Goal: Task Accomplishment & Management: Manage account settings

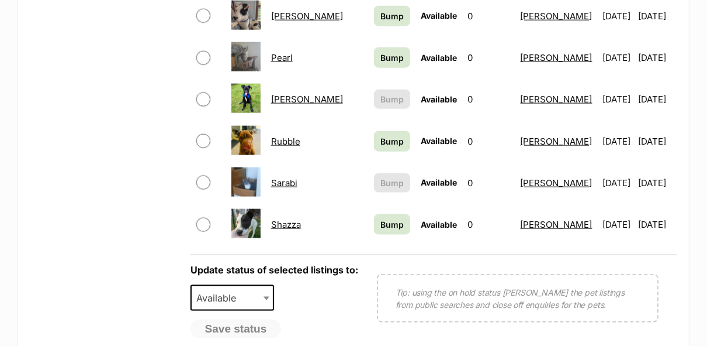
scroll to position [955, 0]
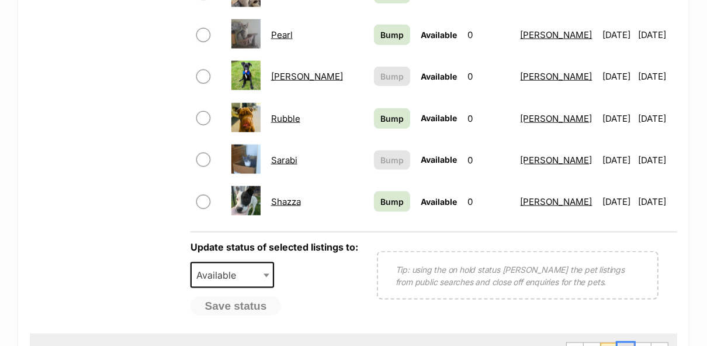
click at [631, 343] on link "2" at bounding box center [626, 352] width 16 height 19
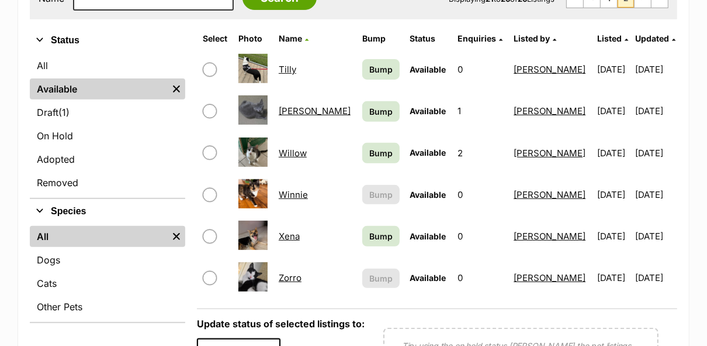
scroll to position [291, 0]
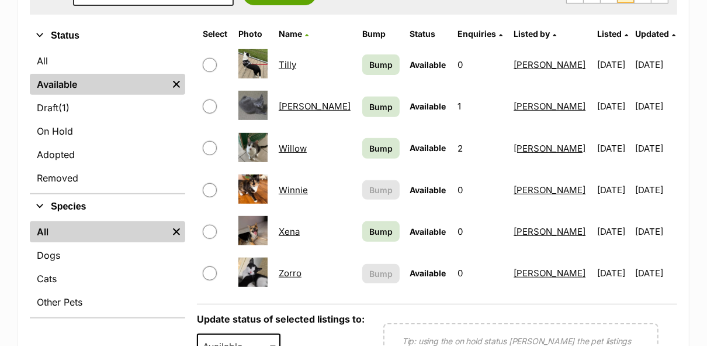
click at [299, 143] on link "Willow" at bounding box center [293, 148] width 28 height 11
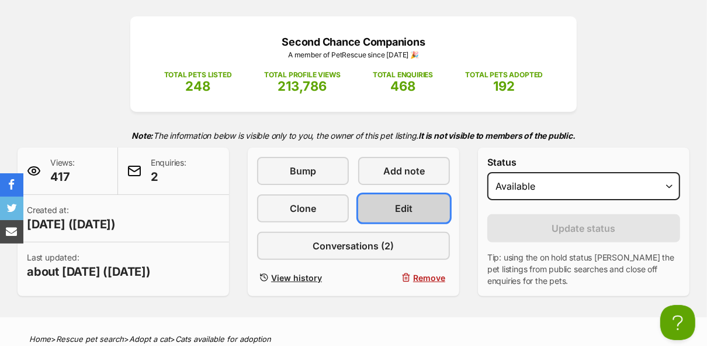
click at [429, 194] on link "Edit" at bounding box center [404, 208] width 92 height 28
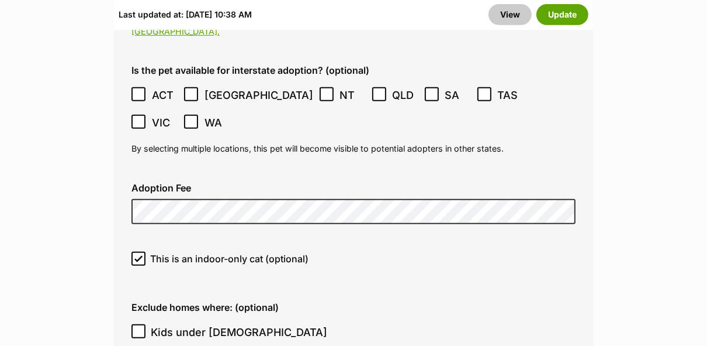
scroll to position [3297, 0]
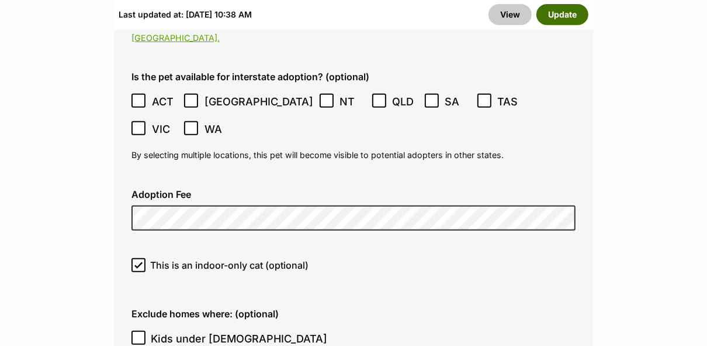
click at [575, 22] on button "Update" at bounding box center [563, 14] width 52 height 21
